Goal: Check status: Check status

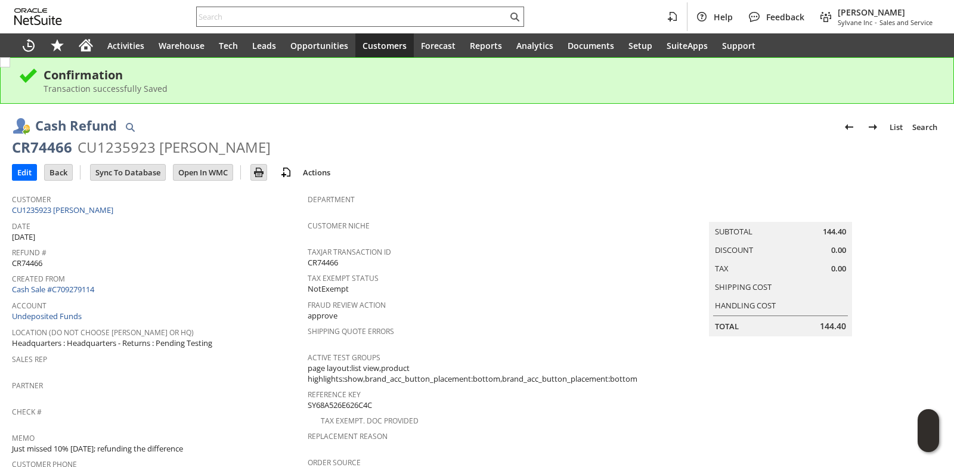
click at [270, 16] on input "text" at bounding box center [352, 17] width 311 height 14
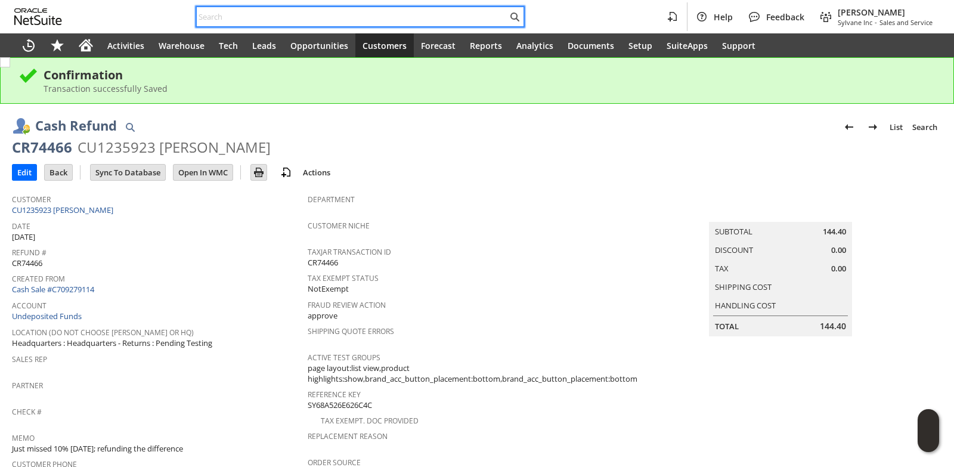
paste input "S1350195"
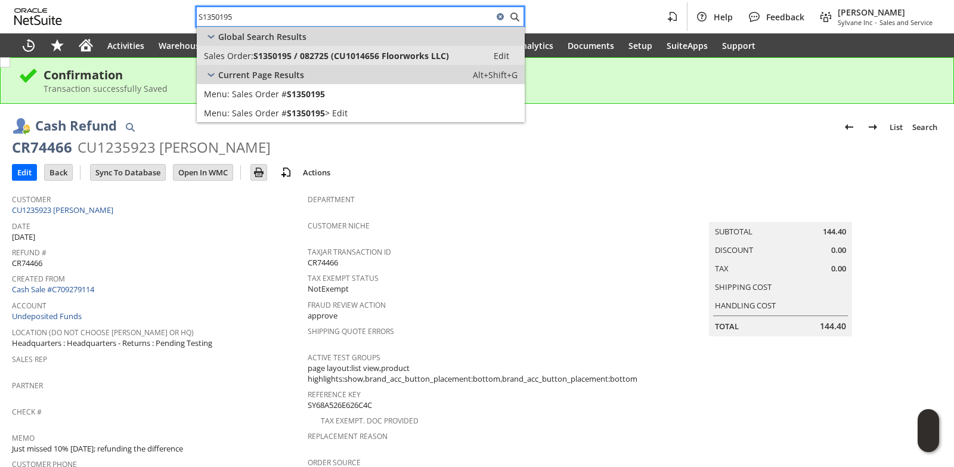
type input "S1350195"
click at [316, 51] on span "S1350195 / 082725 (CU1014656 Floorworks LLC)" at bounding box center [351, 55] width 196 height 11
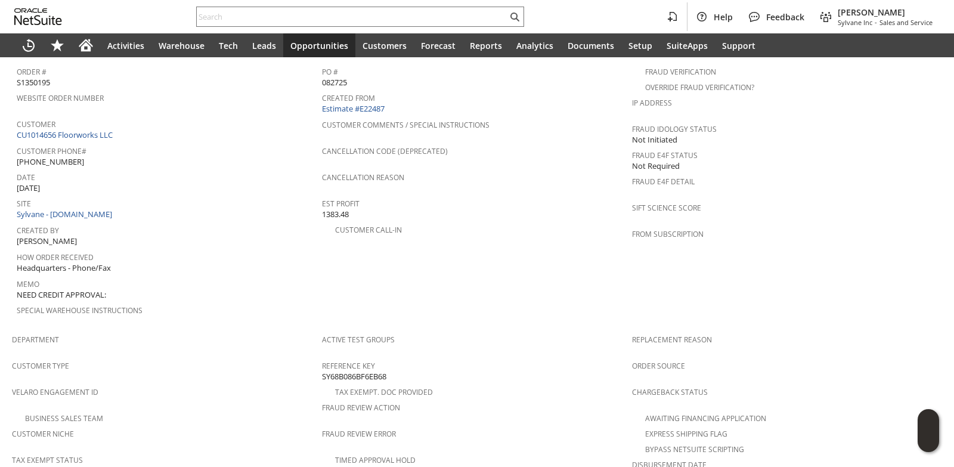
scroll to position [380, 0]
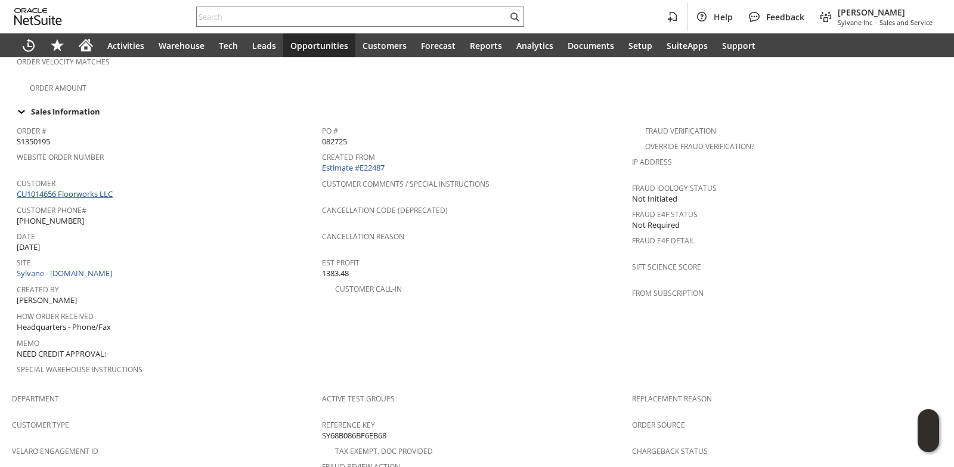
click at [91, 188] on link "CU1014656 Floorworks LLC" at bounding box center [66, 193] width 99 height 11
